Goal: Task Accomplishment & Management: Complete application form

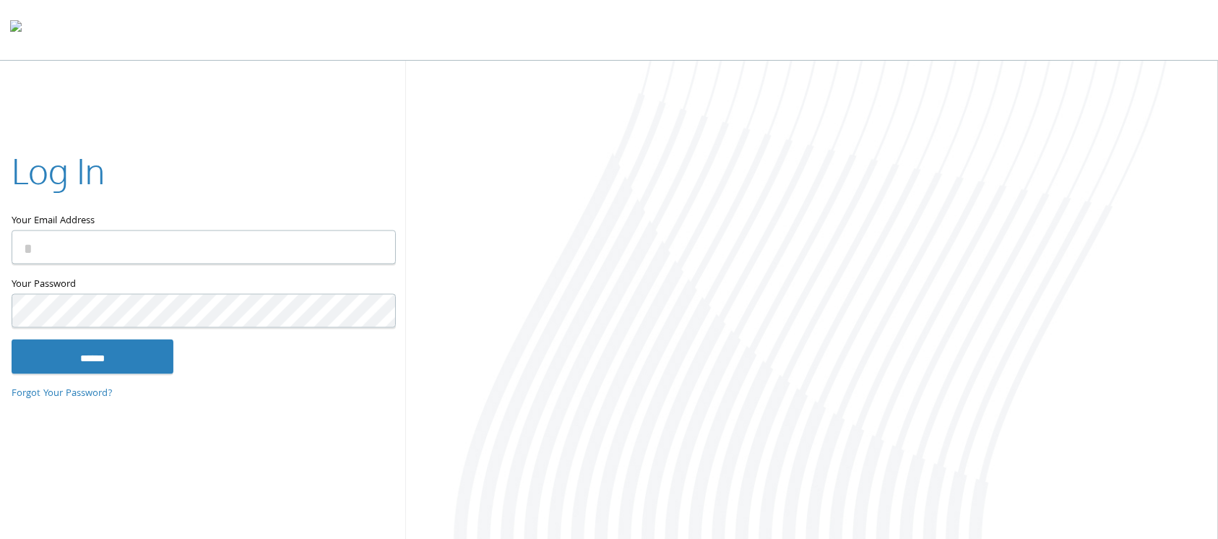
click at [202, 251] on input "Your Email Address" at bounding box center [204, 247] width 384 height 34
type input "**********"
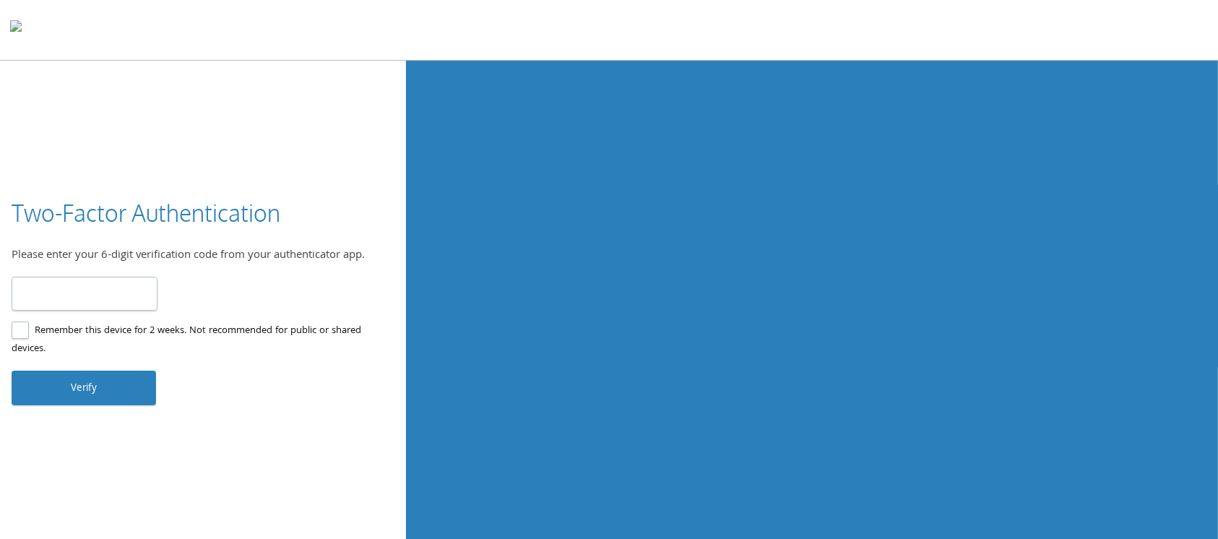
type input "******"
